Goal: Check status: Check status

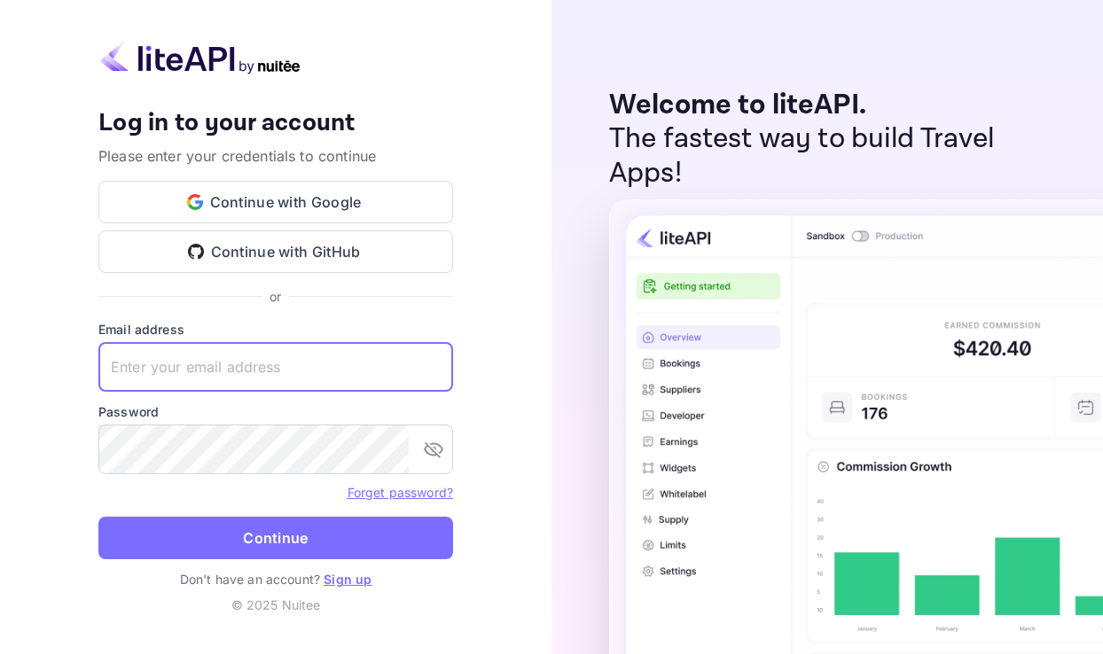
type input "[EMAIL_ADDRESS][DOMAIN_NAME]"
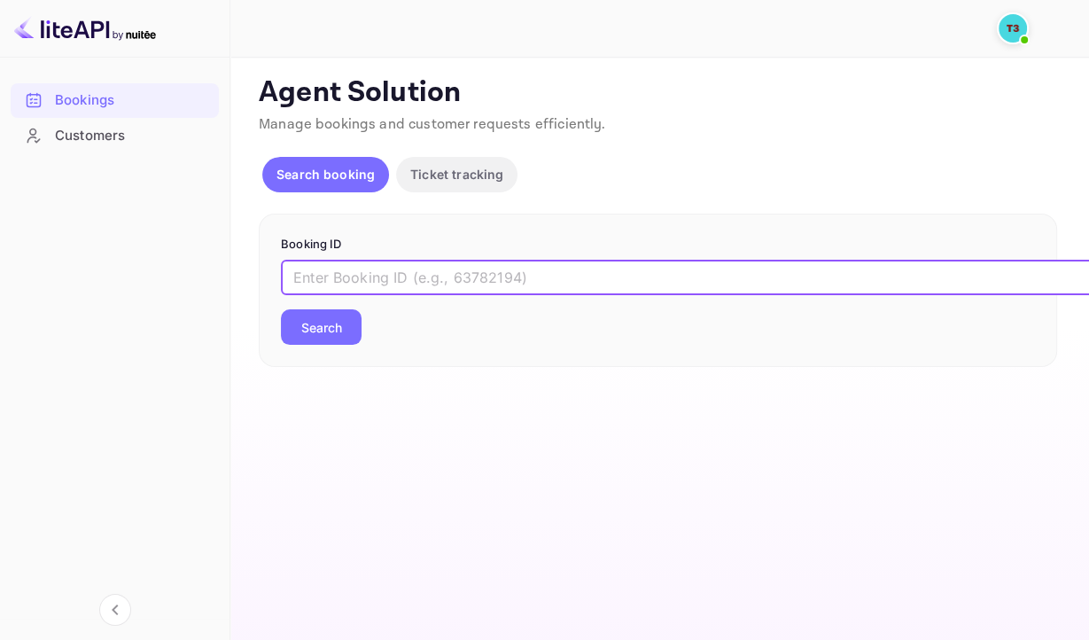
click at [541, 281] on input "text" at bounding box center [724, 277] width 886 height 35
paste input "Wj6S6UUJQ"
type input "Wj6S6UUJQ"
click at [346, 330] on button "Search" at bounding box center [321, 326] width 81 height 35
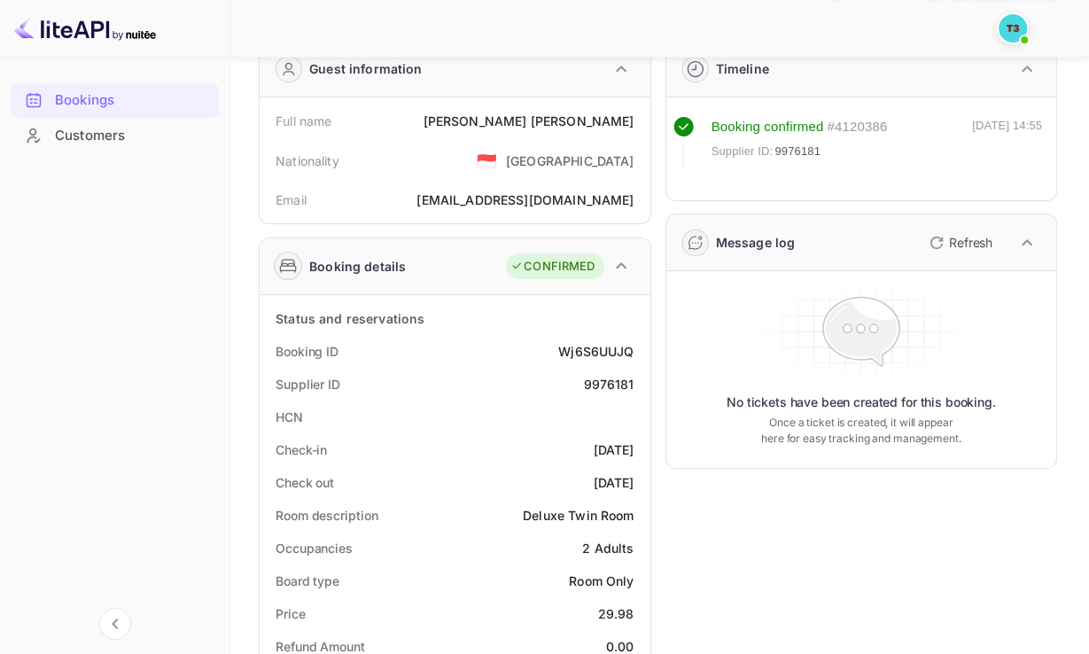
scroll to position [266, 0]
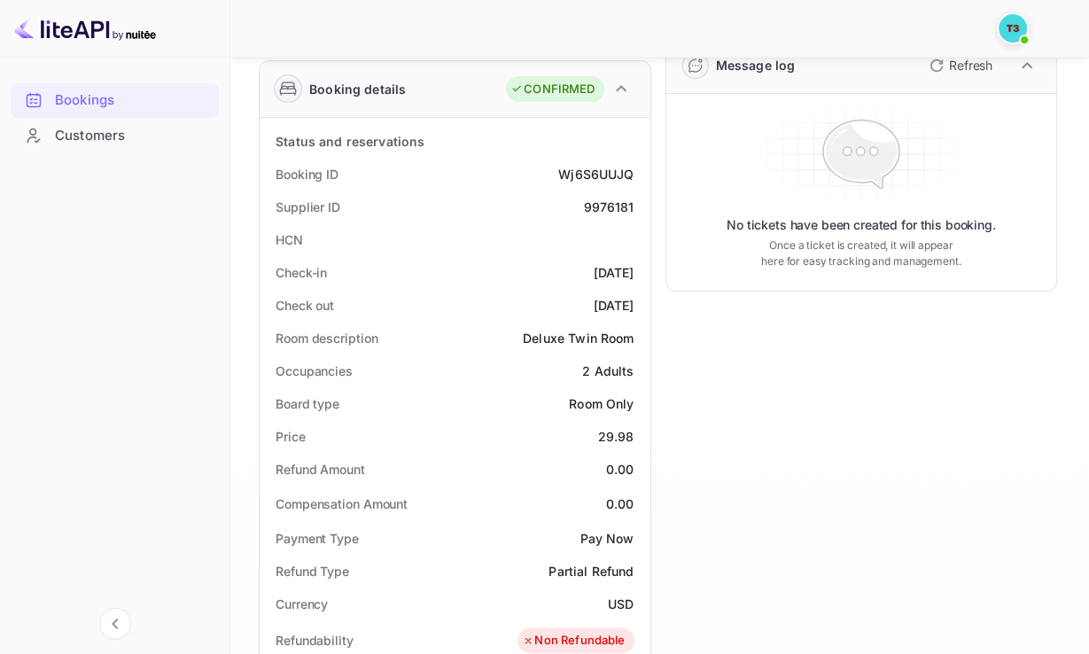
click at [834, 420] on div "Timeline Booking confirmed # 4120386 Supplier ID: 9976181 [DATE] 14:55 Message …" at bounding box center [854, 512] width 407 height 1329
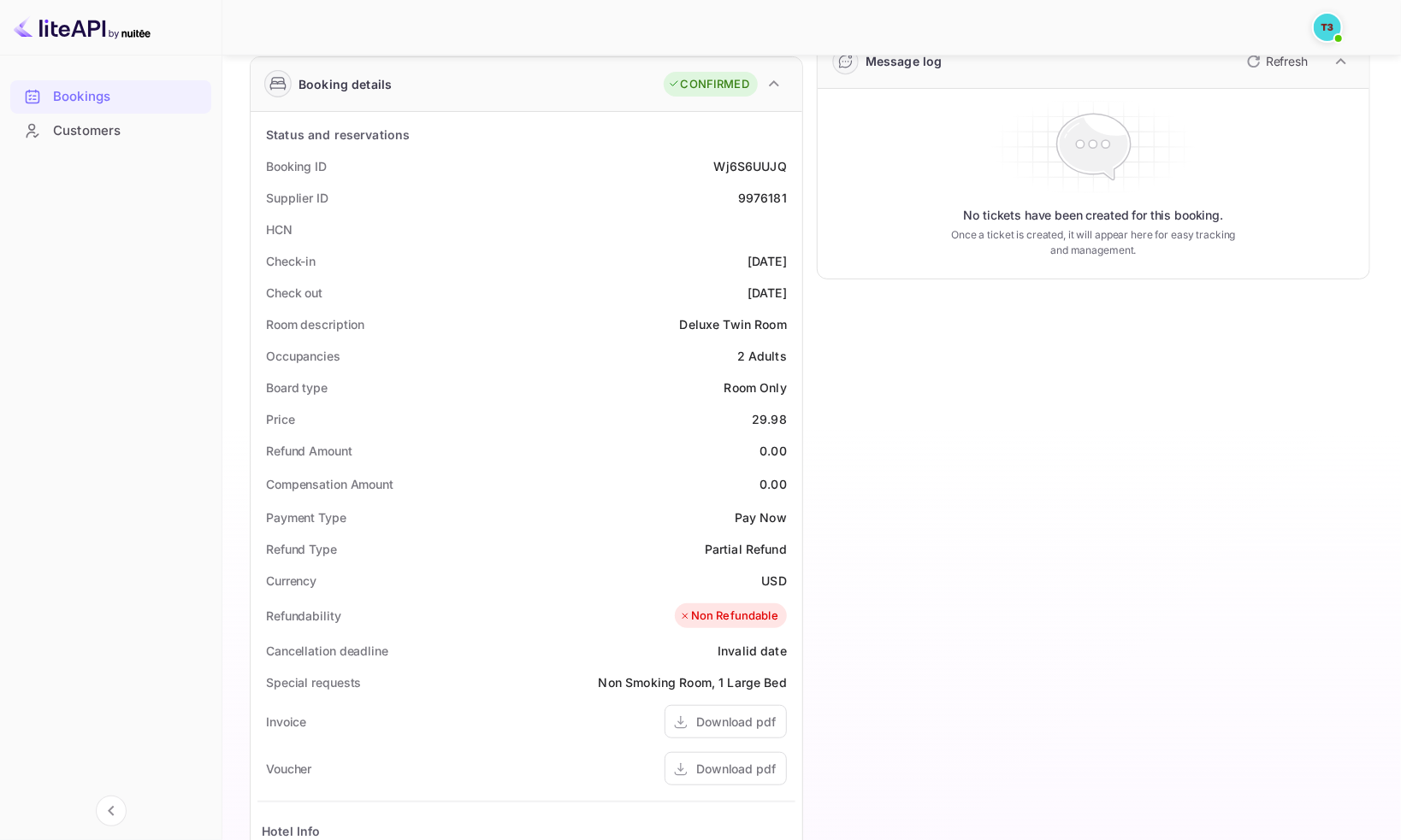
scroll to position [228, 0]
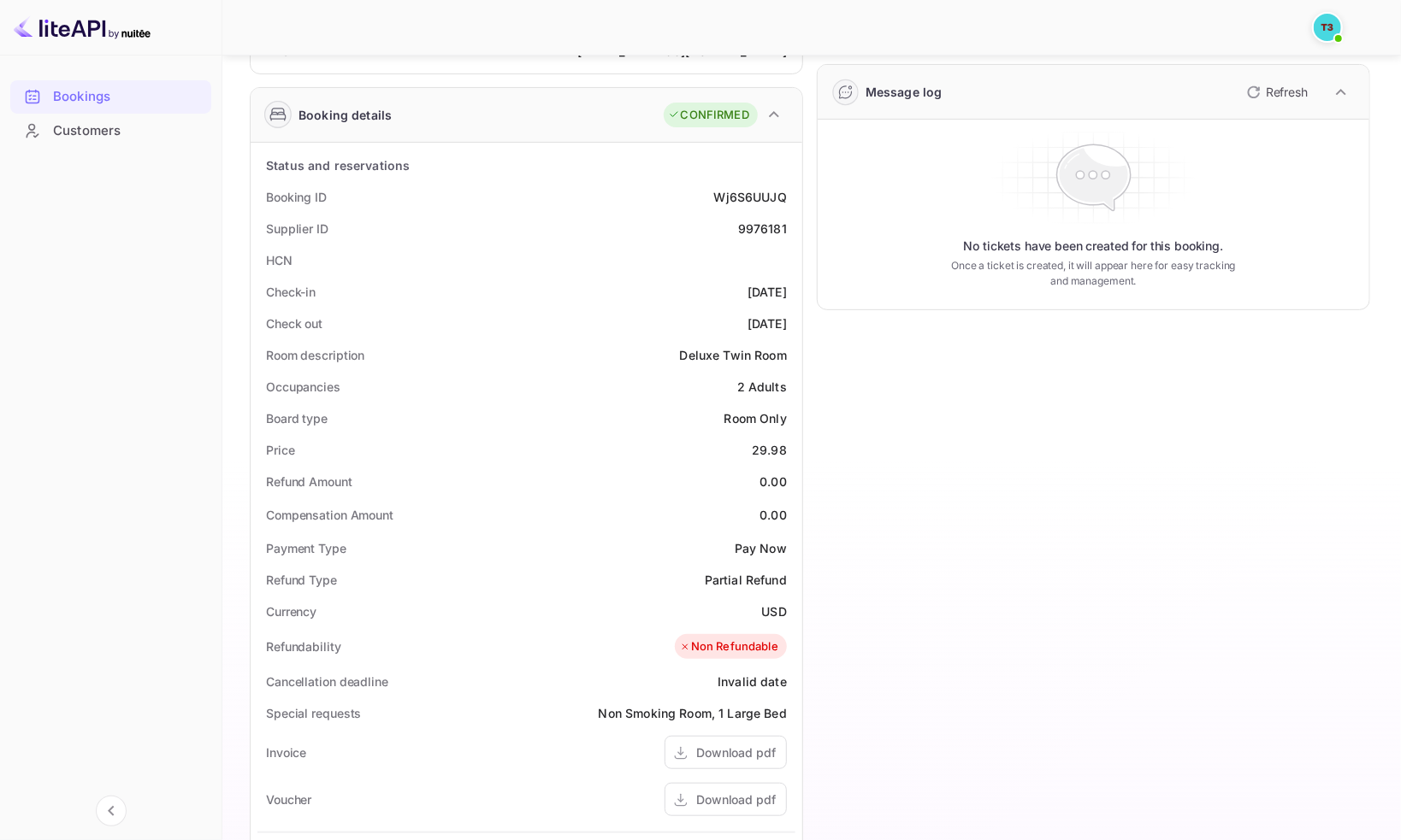
click at [741, 361] on div "Deluxe Twin Room" at bounding box center [733, 355] width 107 height 18
